Goal: Obtain resource: Download file/media

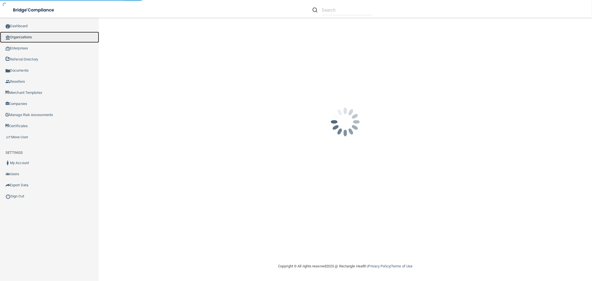
drag, startPoint x: 0, startPoint y: 0, endPoint x: 31, endPoint y: 36, distance: 47.0
click at [25, 36] on link "Organizations" at bounding box center [49, 37] width 99 height 11
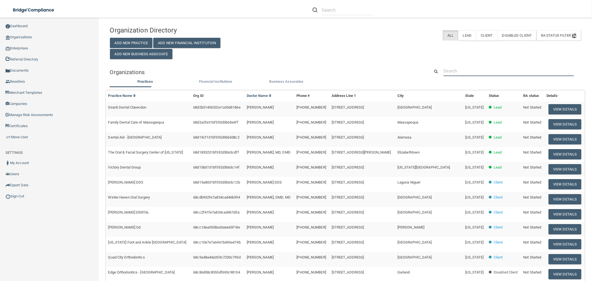
click at [465, 70] on input "text" at bounding box center [509, 71] width 130 height 10
paste input "Modern Dentistry - Poulsbo"
type input "Modern Dentistry - Poulsbo"
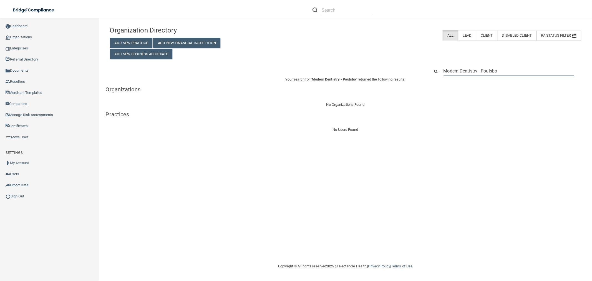
click at [457, 72] on input "Modern Dentistry - Poulsbo" at bounding box center [509, 71] width 130 height 10
paste input "[PHONE_NUMBER]"
type input "[PHONE_NUMBER]"
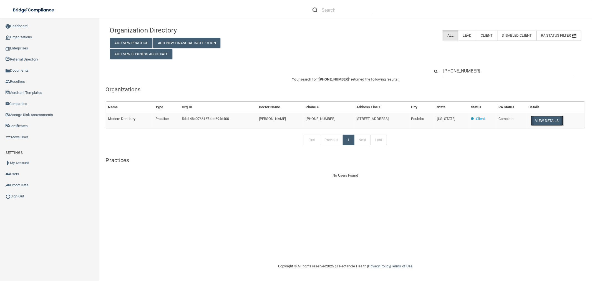
click at [535, 123] on button "View Details" at bounding box center [547, 120] width 33 height 10
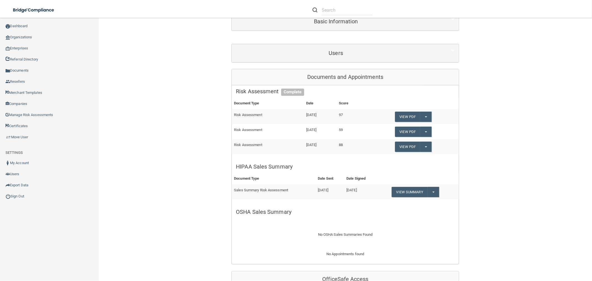
scroll to position [123, 0]
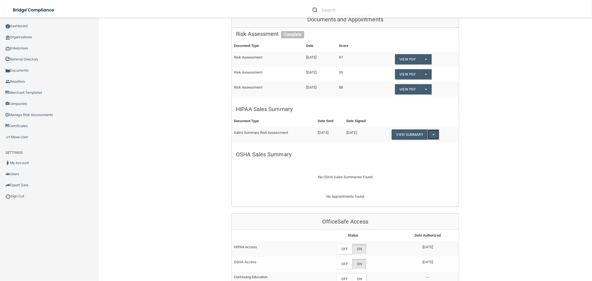
click at [432, 133] on button "Split button!" at bounding box center [433, 134] width 11 height 10
click at [422, 144] on link "Download as PDF" at bounding box center [415, 146] width 46 height 8
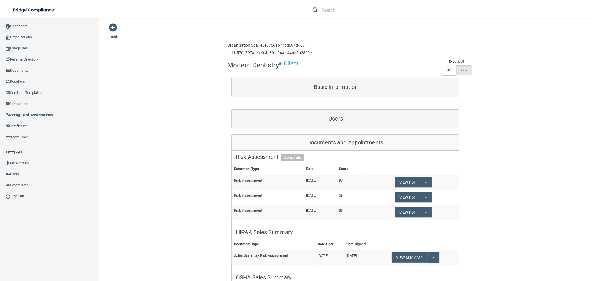
scroll to position [0, 0]
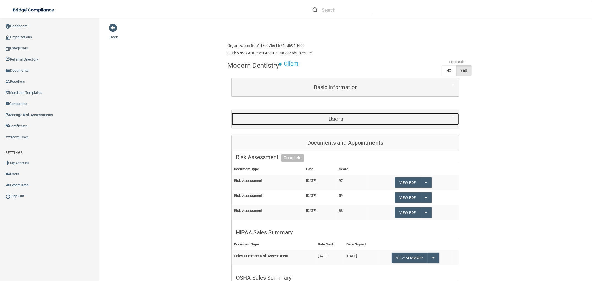
click at [332, 118] on h5 "Users" at bounding box center [336, 119] width 200 height 6
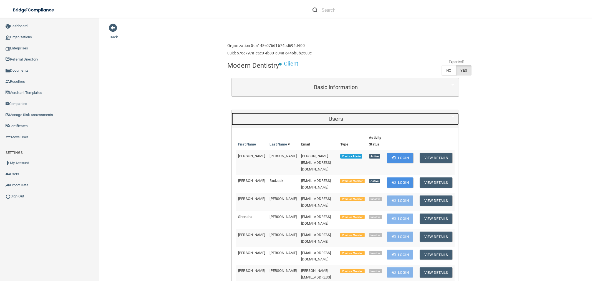
click at [324, 115] on div "Users" at bounding box center [336, 119] width 208 height 12
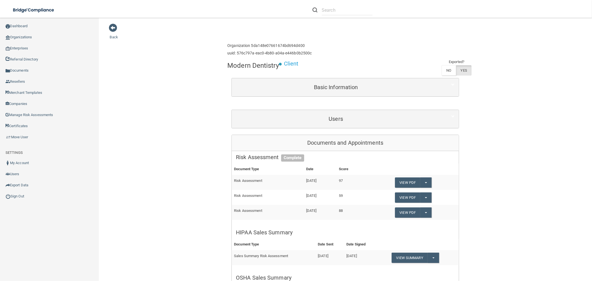
click at [334, 94] on div "Basic Information" at bounding box center [345, 87] width 227 height 18
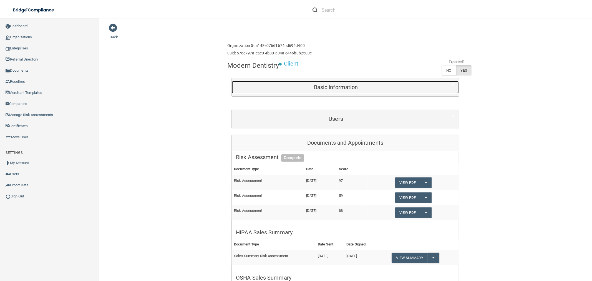
click at [335, 87] on h5 "Basic Information" at bounding box center [336, 87] width 200 height 6
